Goal: Transaction & Acquisition: Purchase product/service

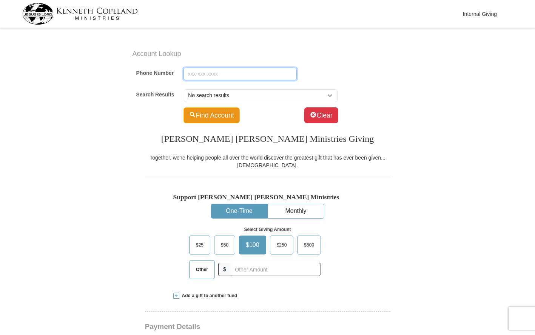
click at [197, 75] on input "Phone Number" at bounding box center [240, 74] width 113 height 13
paste input "17372393125"
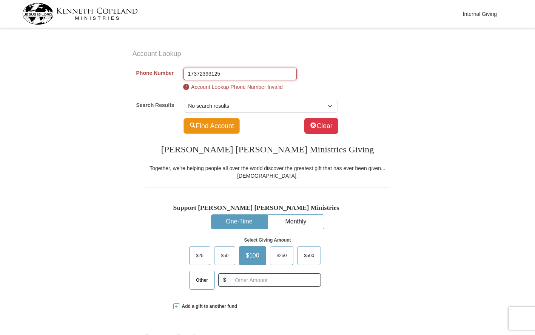
click at [191, 74] on input "17372393125" at bounding box center [240, 74] width 113 height 13
click at [217, 73] on input "7372393125" at bounding box center [240, 74] width 113 height 13
drag, startPoint x: 218, startPoint y: 73, endPoint x: 183, endPoint y: 77, distance: 35.0
click at [183, 77] on div "Phone Number 7372393125 Account Lookup Phone Number Invalid" at bounding box center [269, 81] width 267 height 33
type input "7372393125"
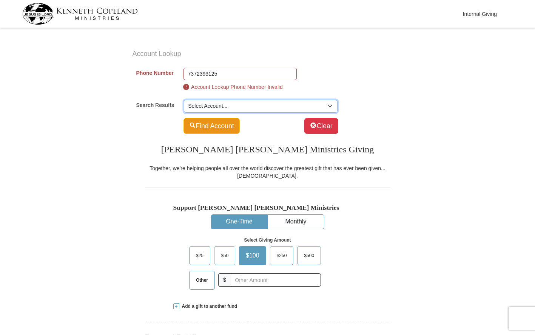
click at [330, 107] on select "Select Account... Dickson Sheppard -- 12310 Indian Mound Dr" at bounding box center [261, 106] width 154 height 13
select select "500768735"
click at [184, 100] on select "Select Account... Dickson Sheppard -- 12310 Indian Mound Dr" at bounding box center [261, 106] width 154 height 13
type input "Dickson"
type input "Sheppard"
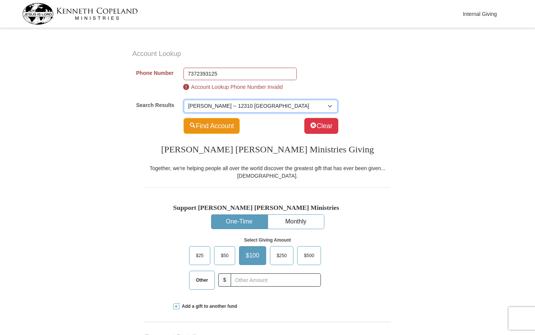
type input "trueoasis001@gmail.com"
select select "US"
type input "12310 Indian Mound Dr"
type input "Austin"
select select "TX"
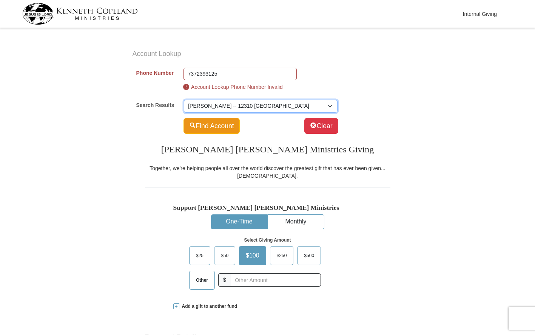
type input "78758-2807"
type input "737-239-3125"
click at [222, 130] on button "Find Account" at bounding box center [212, 126] width 56 height 16
click at [325, 105] on select "Select Account... Dickson Sheppard -- 12310 Indian Mound Dr" at bounding box center [261, 106] width 154 height 13
select select "500768735"
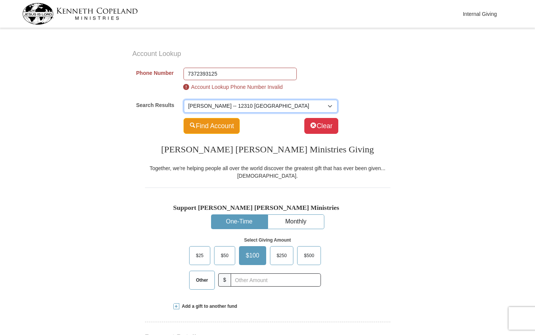
click at [184, 100] on select "Select Account... Dickson Sheppard -- 12310 Indian Mound Dr" at bounding box center [261, 106] width 154 height 13
type input "Dickson"
type input "Sheppard"
type input "trueoasis001@gmail.com"
select select "US"
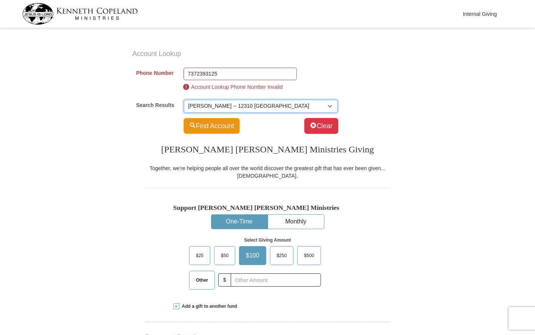
type input "12310 Indian Mound Dr"
type input "Austin"
select select "TX"
type input "78758-2807"
type input "737-239-3125"
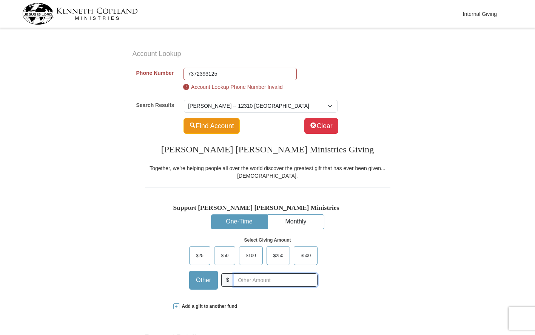
click at [246, 279] on input "text" at bounding box center [276, 279] width 84 height 13
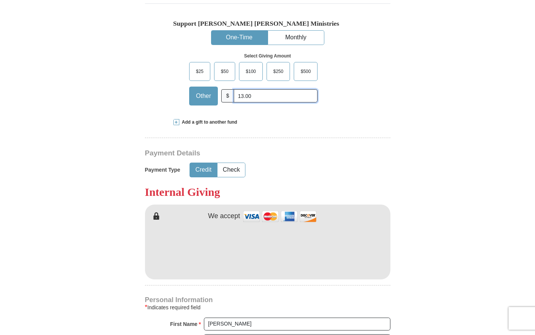
scroll to position [189, 0]
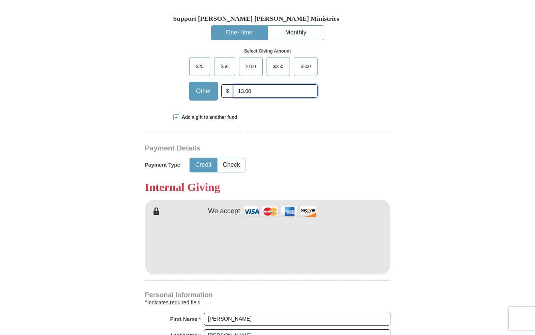
type input "13.00"
click at [203, 166] on button "Credit" at bounding box center [203, 165] width 27 height 14
click at [351, 192] on h3 "Internal Giving" at bounding box center [268, 187] width 246 height 14
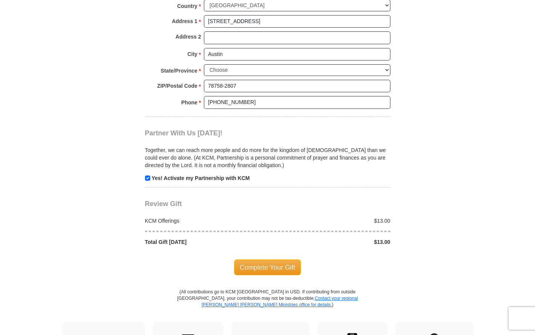
scroll to position [567, 0]
click at [267, 269] on span "Complete Your Gift" at bounding box center [267, 267] width 67 height 16
